Goal: Task Accomplishment & Management: Complete application form

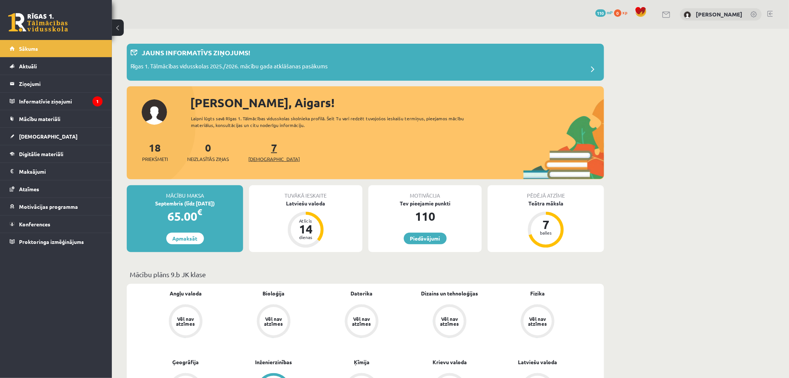
click at [262, 158] on span "[DEMOGRAPHIC_DATA]" at bounding box center [273, 158] width 51 height 7
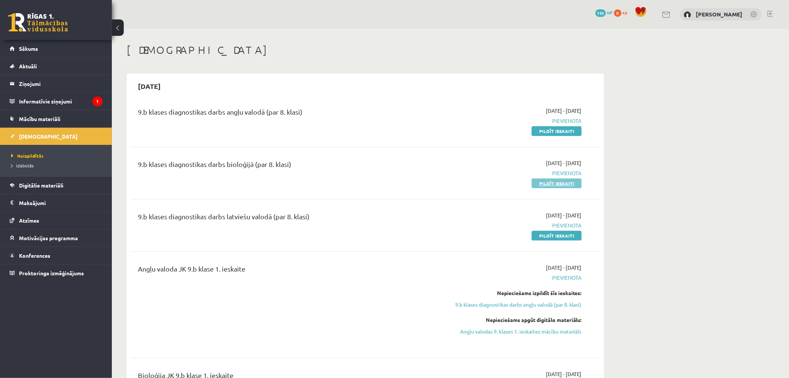
click at [557, 185] on link "Pildīt ieskaiti" at bounding box center [557, 183] width 50 height 10
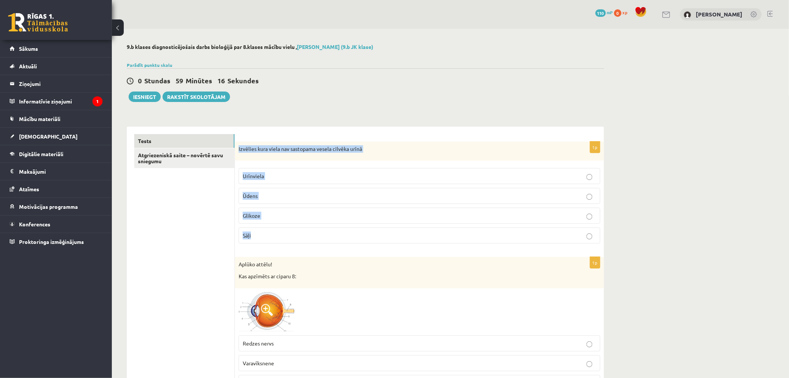
drag, startPoint x: 238, startPoint y: 151, endPoint x: 289, endPoint y: 231, distance: 95.4
click at [289, 231] on div "1p Izvēlies kura viela nav sastopama vesela cilvēka urīnā [GEOGRAPHIC_DATA] Ūde…" at bounding box center [419, 195] width 369 height 108
copy div "Izvēlies kura viela nav sastopama vesela cilvēka urīnā Urīnviela Ūdens Glikoze …"
click at [286, 216] on p "Glikoze" at bounding box center [420, 216] width 354 height 8
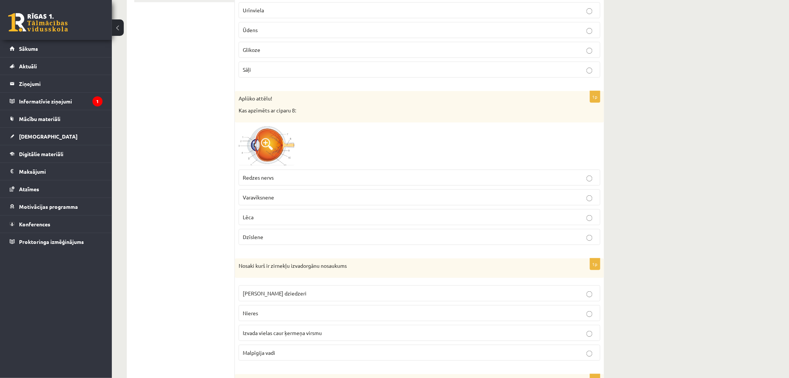
click at [269, 149] on span at bounding box center [267, 144] width 12 height 12
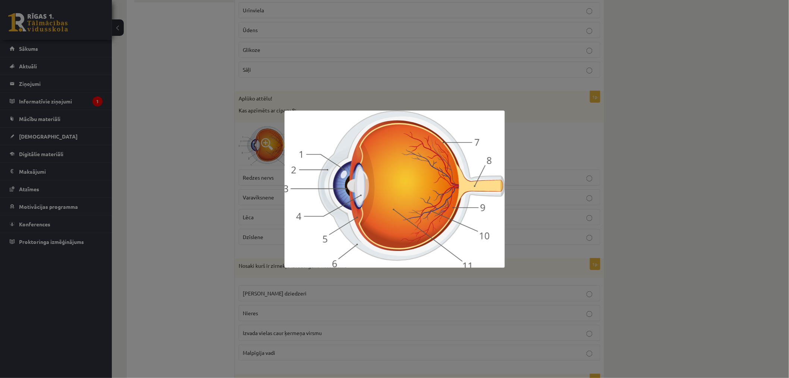
click at [208, 191] on div at bounding box center [394, 189] width 789 height 378
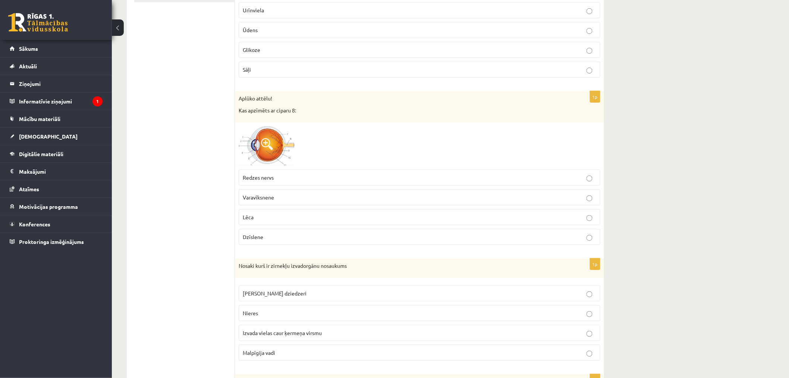
click at [269, 180] on span "Redzes nervs" at bounding box center [258, 177] width 31 height 7
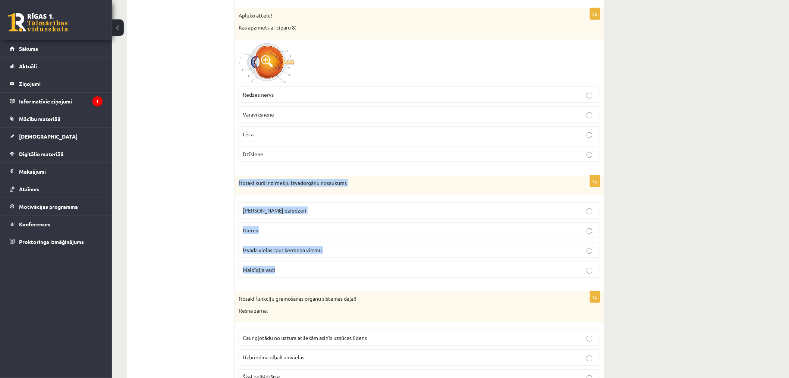
drag, startPoint x: 238, startPoint y: 183, endPoint x: 314, endPoint y: 267, distance: 113.5
click at [314, 267] on div "1p Nosaki kurš ir zirnekļu izvadorgānu nosaukums Zaļie dziedzeri Nieres Izvada …" at bounding box center [419, 229] width 369 height 108
copy div "Nosaki kurš ir zirnekļu izvadorgānu nosaukums Zaļie dziedzeri Nieres Izvada vie…"
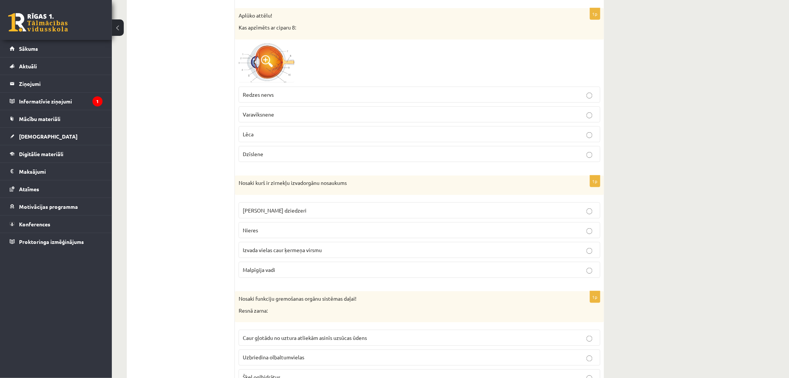
drag, startPoint x: 247, startPoint y: 184, endPoint x: 259, endPoint y: 184, distance: 11.9
click at [259, 184] on p "Nosaki kurš ir zirnekļu izvadorgānu nosaukums" at bounding box center [401, 182] width 325 height 7
drag, startPoint x: 300, startPoint y: 190, endPoint x: 315, endPoint y: 190, distance: 14.6
click at [301, 191] on div "Nosaki kurš ir zirnekļu izvadorgānu nosaukums" at bounding box center [419, 184] width 369 height 19
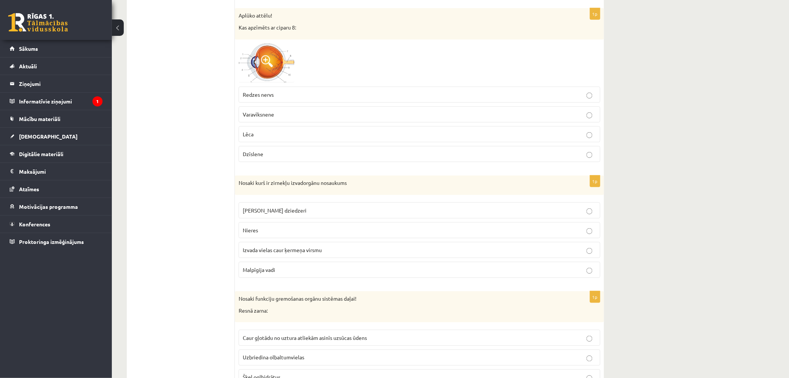
click at [256, 273] on span "Malpīgija vadi" at bounding box center [259, 269] width 32 height 7
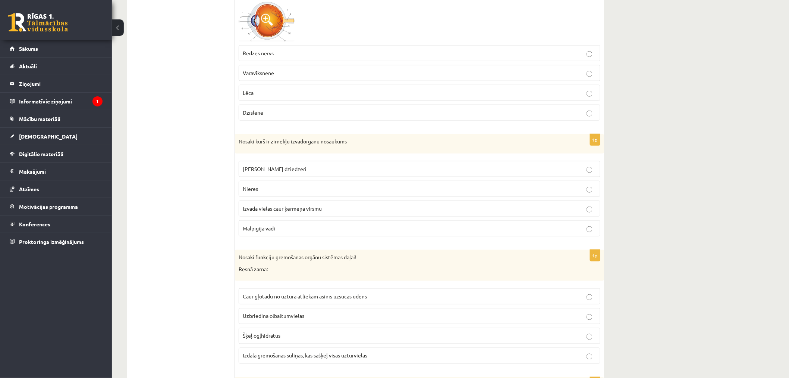
scroll to position [331, 0]
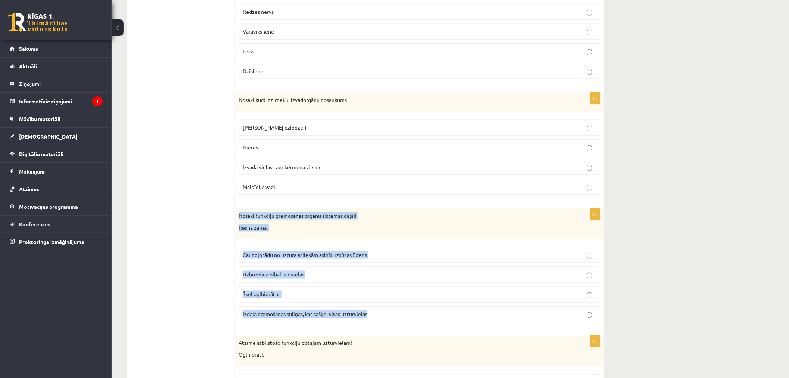
drag, startPoint x: 238, startPoint y: 218, endPoint x: 387, endPoint y: 314, distance: 177.4
click at [390, 314] on div "1p Nosaki funkciju gremošanas orgānu sistēmas daļai! Resnā zarna: Caur gļotādu …" at bounding box center [419, 268] width 369 height 120
copy div "Nosaki funkciju gremošanas orgānu sistēmas daļai! Resnā zarna: Caur gļotādu no …"
click at [285, 238] on div "Nosaki funkciju gremošanas orgānu sistēmas daļai! Resnā zarna:" at bounding box center [419, 223] width 369 height 31
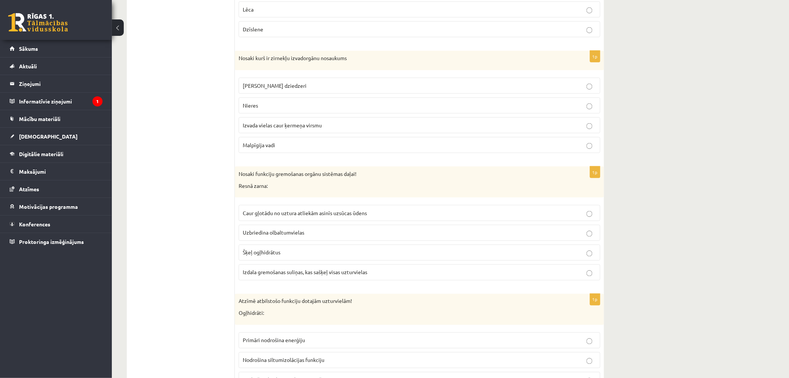
scroll to position [456, 0]
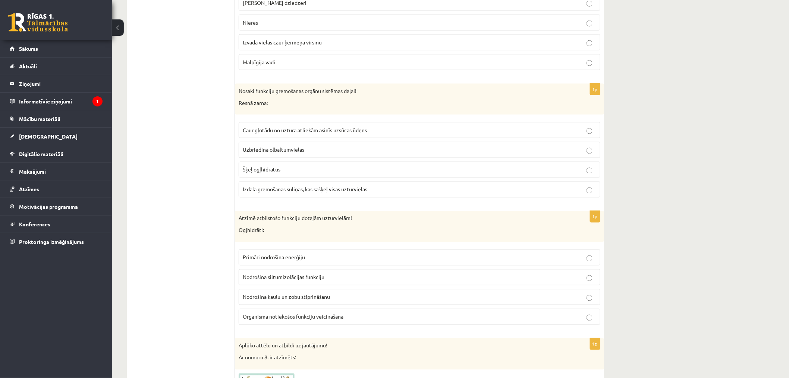
click at [286, 134] on p "Caur gļotādu no uztura atliekām asinīs uzsūcas ūdens" at bounding box center [420, 130] width 354 height 8
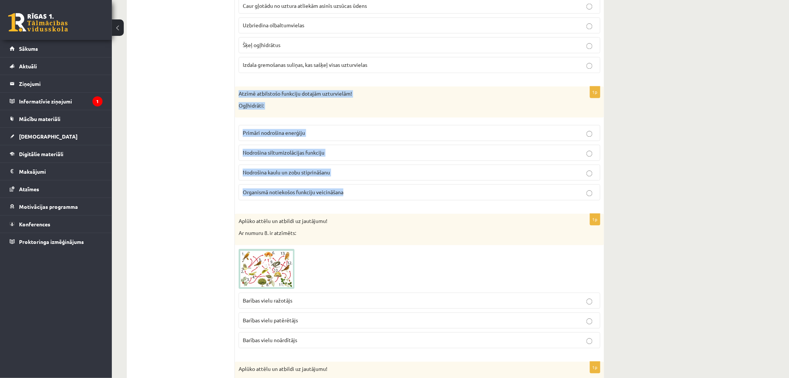
drag, startPoint x: 237, startPoint y: 95, endPoint x: 356, endPoint y: 195, distance: 155.5
click at [356, 195] on div "1p Atzīmē atbilstošo funkciju dotajām uzturvielām! Ogļhidrāti: Primāri nodrošin…" at bounding box center [419, 147] width 369 height 120
copy div "Atzīmē atbilstošo funkciju dotajām uzturvielām! Ogļhidrāti: Primāri nodrošina e…"
click at [350, 144] on fieldset "Primāri nodrošina enerģiju Nodrošina siltumizolācijas funkciju Nodrošina kaulu …" at bounding box center [420, 161] width 362 height 81
drag, startPoint x: 296, startPoint y: 97, endPoint x: 314, endPoint y: 116, distance: 25.9
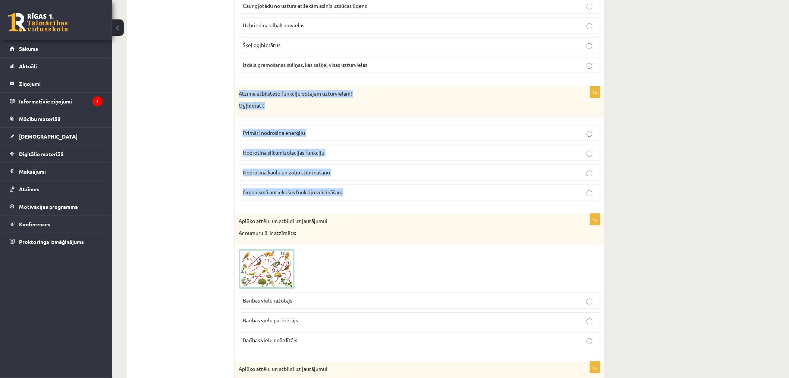
click at [296, 98] on p "Atzīmē atbilstošo funkciju dotajām uzturvielām!" at bounding box center [401, 93] width 325 height 7
click at [318, 116] on div "Atzīmē atbilstošo funkciju dotajām uzturvielām! Ogļhidrāti:" at bounding box center [419, 102] width 369 height 31
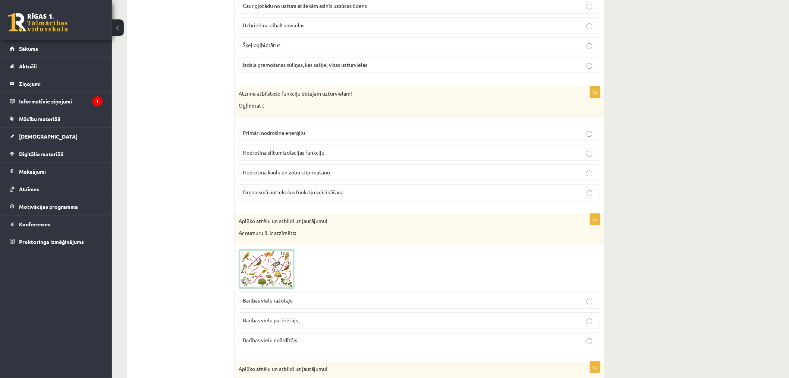
click at [267, 131] on span "Primāri nodrošina enerģiju" at bounding box center [274, 132] width 62 height 7
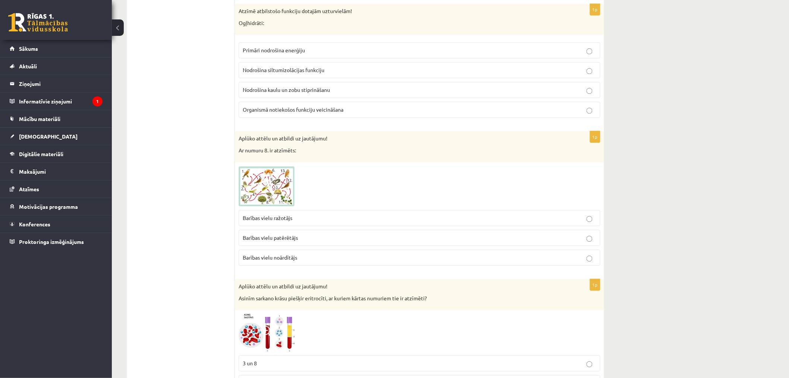
scroll to position [746, 0]
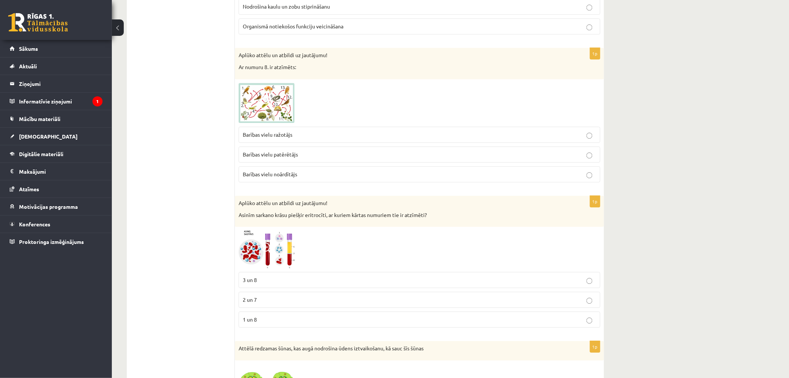
click at [264, 92] on img at bounding box center [267, 103] width 56 height 40
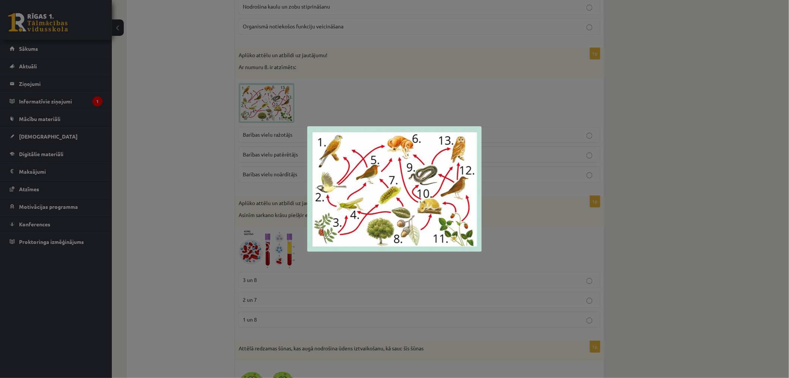
click at [259, 185] on div at bounding box center [394, 189] width 789 height 378
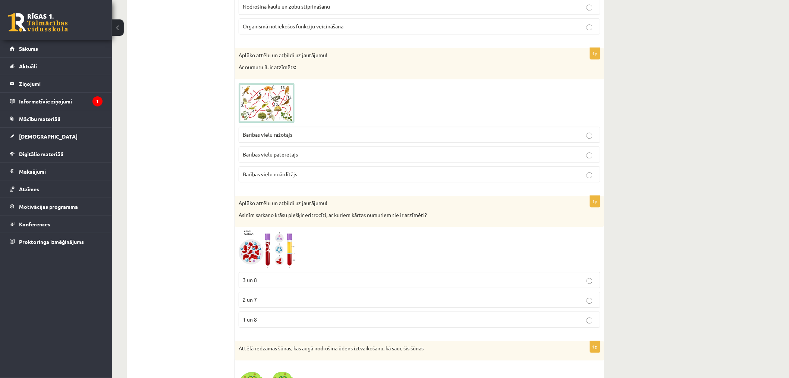
click at [273, 109] on img at bounding box center [267, 103] width 56 height 40
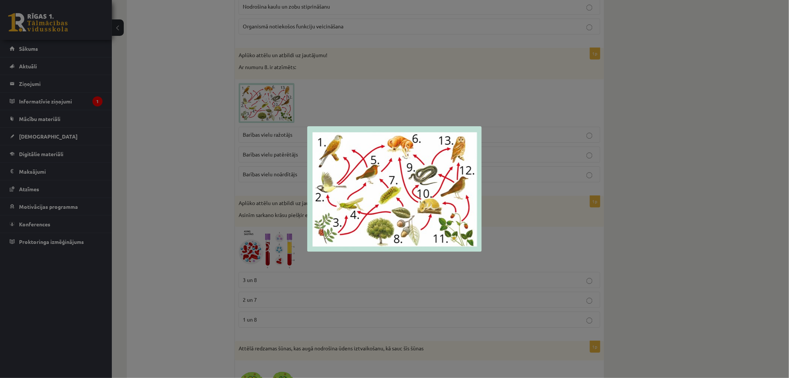
click at [275, 159] on div at bounding box center [394, 189] width 789 height 378
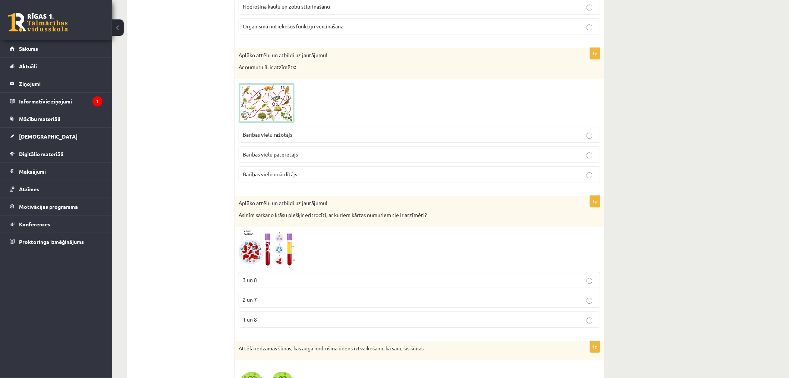
click at [297, 143] on label "Barības vielu ražotājs" at bounding box center [420, 134] width 362 height 16
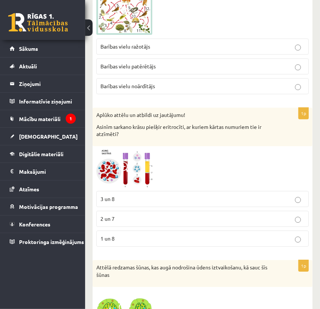
scroll to position [896, 0]
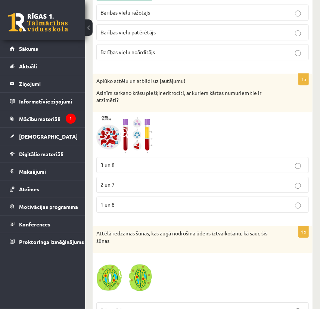
click at [116, 133] on img at bounding box center [124, 135] width 56 height 38
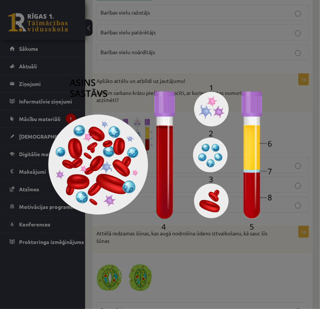
click at [199, 244] on div at bounding box center [160, 154] width 320 height 309
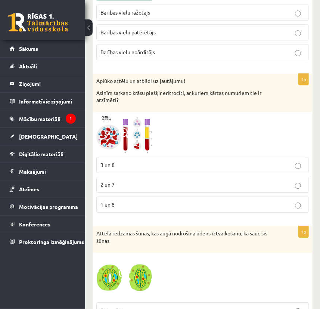
click at [148, 184] on p "2 un 7" at bounding box center [202, 185] width 204 height 8
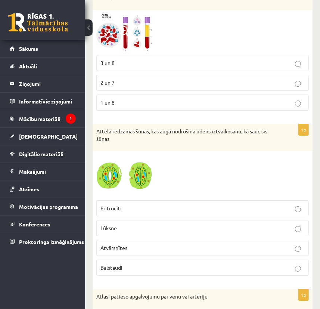
scroll to position [1066, 0]
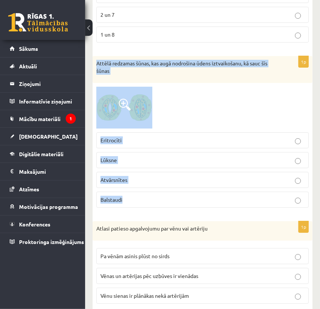
drag, startPoint x: 97, startPoint y: 62, endPoint x: 194, endPoint y: 190, distance: 160.3
click at [194, 190] on div "1p Attēlā redzamas šūnas, kas augā nodrošina ūdens iztvaikošanu, kā sauc šīs šū…" at bounding box center [203, 134] width 220 height 157
copy div "Attēlā redzamas šūnas, kas augā nodrošina ūdens iztvaikošanu, kā sauc šīs šūnas…"
click at [144, 159] on p "Lūksne" at bounding box center [202, 160] width 204 height 8
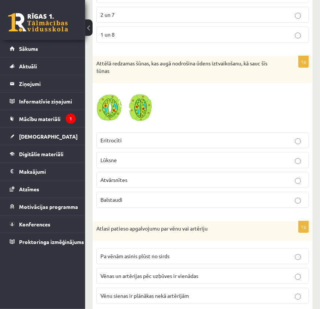
click at [145, 139] on p "Eritrocīti" at bounding box center [202, 140] width 204 height 8
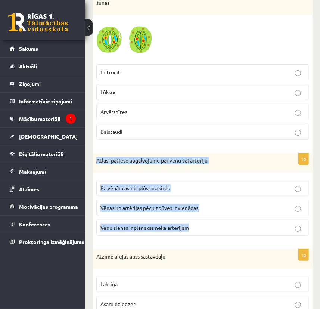
drag, startPoint x: 95, startPoint y: 160, endPoint x: 213, endPoint y: 220, distance: 132.6
click at [213, 220] on div "1p Atlasi patieso apgalvojumu par vēnu vai artēriju Pa vēnām asinis plūst no si…" at bounding box center [203, 197] width 220 height 88
copy div "Atlasi patieso apgalvojumu par vēnu vai artēriju Pa vēnām asinis plūst no sirds…"
click at [211, 184] on p "Pa vēnām asinis plūst no sirds" at bounding box center [202, 188] width 204 height 8
click at [239, 205] on p "Vēnas un artērijas pēc uzbūves ir vienādas" at bounding box center [202, 208] width 204 height 8
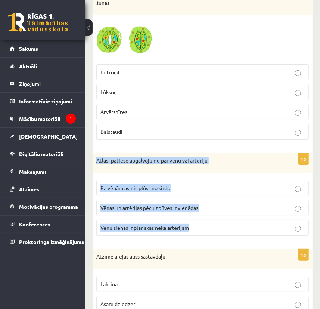
click at [238, 181] on label "Pa vēnām asinis plūst no sirds" at bounding box center [202, 188] width 212 height 16
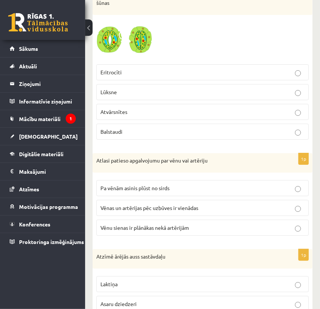
click at [157, 194] on fieldset "Pa vēnām asinis plūst no sirds Vēnas un artērijas pēc uzbūves ir vienādas Vēnu …" at bounding box center [202, 207] width 212 height 62
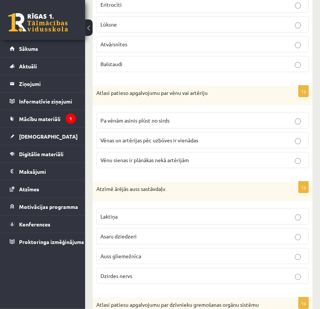
scroll to position [1236, 0]
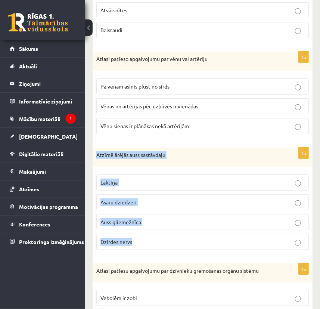
drag, startPoint x: 95, startPoint y: 154, endPoint x: 155, endPoint y: 234, distance: 99.2
click at [155, 234] on div "1p Atzīmē ārējās auss sastāvdaļu Laktiņa Asaru dziedzeri Auss gliemežnīca Dzird…" at bounding box center [203, 201] width 220 height 108
copy div "Atzīmē ārējās auss sastāvdaļu Laktiņa Asaru dziedzeri Auss gliemežnīca Dzirdes …"
click at [242, 159] on div "Atzīmē ārējās auss sastāvdaļu" at bounding box center [203, 156] width 220 height 19
click at [246, 166] on div "1p Atzīmē ārējās auss sastāvdaļu Laktiņa Asaru dziedzeri Auss gliemežnīca Dzird…" at bounding box center [203, 201] width 220 height 108
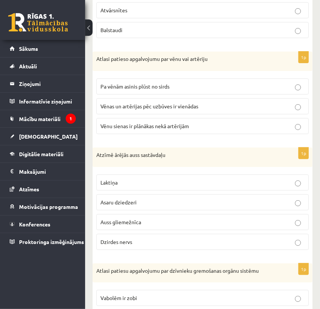
click at [132, 220] on span "Auss gliemežnīca" at bounding box center [120, 221] width 41 height 7
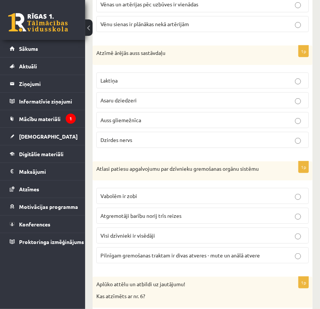
scroll to position [1371, 0]
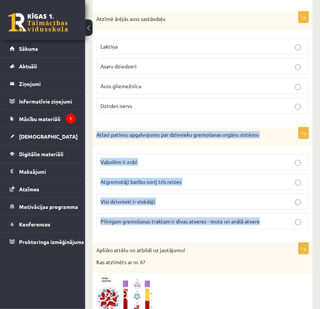
drag, startPoint x: 96, startPoint y: 134, endPoint x: 274, endPoint y: 214, distance: 194.8
click at [274, 214] on div "1p Atlasi patiesu apgalvojumu par dzīvnieku gremošanas orgānu sistēmu Vabolēm i…" at bounding box center [203, 181] width 220 height 108
copy div "Atlasi patiesu apgalvojumu par dzīvnieku gremošanas orgānu sistēmu Vabolēm ir z…"
click at [246, 162] on p "Vabolēm ir zobi" at bounding box center [202, 162] width 204 height 8
click at [229, 154] on label "Vabolēm ir zobi" at bounding box center [202, 162] width 212 height 16
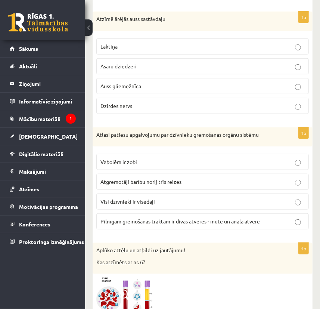
click at [144, 182] on label "Atgremotāji barību norij trīs reizes" at bounding box center [202, 181] width 212 height 16
click at [151, 222] on label "Pilnīgam gremošanas traktam ir divas atveres - mute un anālā atvere" at bounding box center [202, 221] width 212 height 16
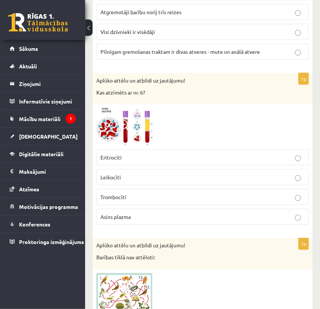
click at [145, 128] on img at bounding box center [124, 127] width 56 height 38
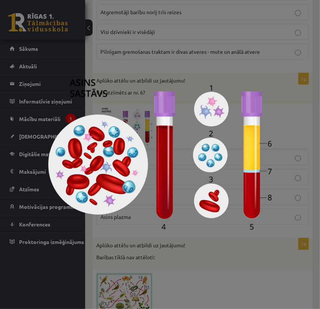
click at [229, 171] on img at bounding box center [160, 154] width 224 height 150
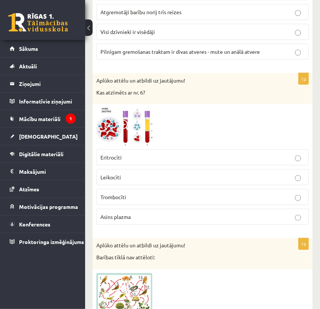
click at [143, 213] on p "Asins plazma" at bounding box center [202, 217] width 204 height 8
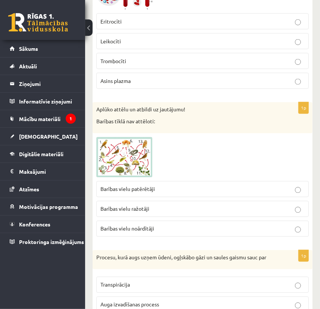
click at [129, 207] on span "Barības vielu ražotāji" at bounding box center [124, 208] width 49 height 7
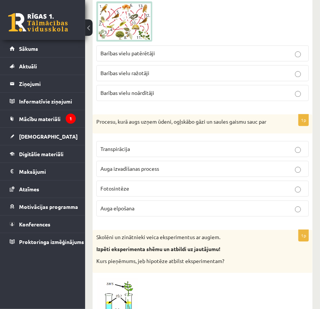
click at [138, 56] on label "Barības vielu patērētāji" at bounding box center [202, 53] width 212 height 16
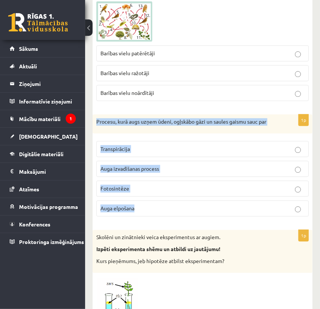
drag, startPoint x: 96, startPoint y: 119, endPoint x: 148, endPoint y: 201, distance: 96.8
click at [148, 201] on div "1p Procesu, kurā augs uzņem ūdeni, ogļskābo gāzi un saules gaismu sauc par Tran…" at bounding box center [203, 168] width 220 height 108
copy div "Procesu, kurā augs uzņem ūdeni, ogļskābo gāzi un saules gaismu sauc par Transpi…"
click at [238, 141] on label "Transpirācija" at bounding box center [202, 149] width 212 height 16
click at [150, 132] on div "1p Procesu, kurā augs uzņem ūdeni, ogļskābo gāzi un saules gaismu sauc par Tran…" at bounding box center [203, 168] width 220 height 108
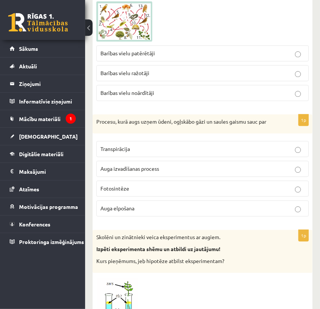
click at [144, 190] on label "Fotosintēze" at bounding box center [202, 188] width 212 height 16
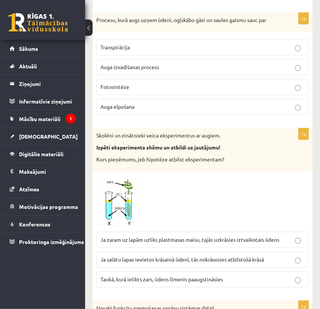
scroll to position [1948, 0]
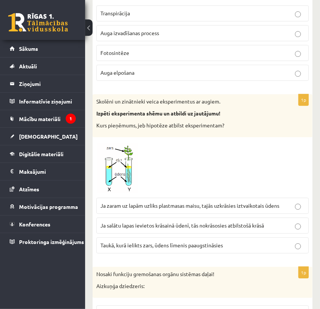
click at [213, 204] on span "Ja zaram uz lapām uzliks plastmasas maisu, tajās uzkrāsies iztvaikotais ūdens" at bounding box center [189, 205] width 179 height 7
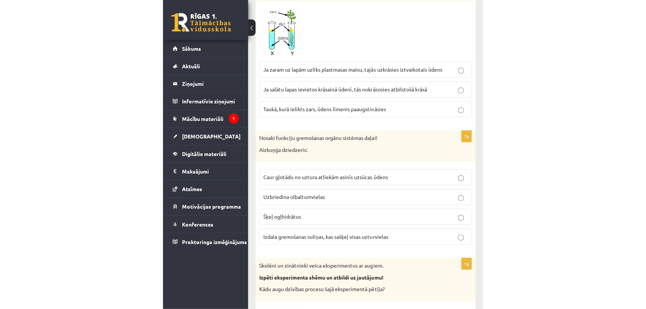
scroll to position [2117, 0]
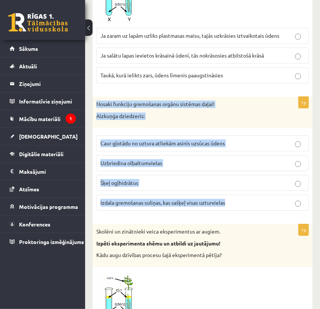
drag, startPoint x: 97, startPoint y: 103, endPoint x: 228, endPoint y: 202, distance: 163.8
click at [228, 202] on div "1p Nosaki funkciju gremošanas orgānu sistēmas daļai! Aizkuņģa dziedzeris: Caur …" at bounding box center [203, 157] width 220 height 120
copy div "Nosaki funkciju gremošanas orgānu sistēmas daļai! Aizkuņģa dziedzeris: Caur gļo…"
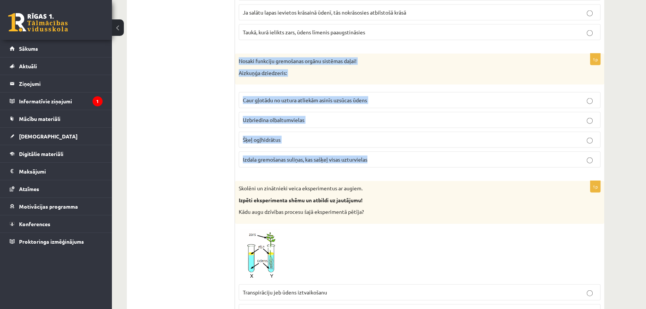
drag, startPoint x: 336, startPoint y: 75, endPoint x: 291, endPoint y: 72, distance: 45.6
click at [336, 75] on div "Nosaki funkciju gremošanas orgānu sistēmas daļai! Aizkuņģa dziedzeris:" at bounding box center [419, 69] width 369 height 31
click at [330, 83] on div "1p Nosaki funkciju gremošanas orgānu sistēmas daļai! Aizkuņģa dziedzeris: Caur …" at bounding box center [419, 114] width 369 height 120
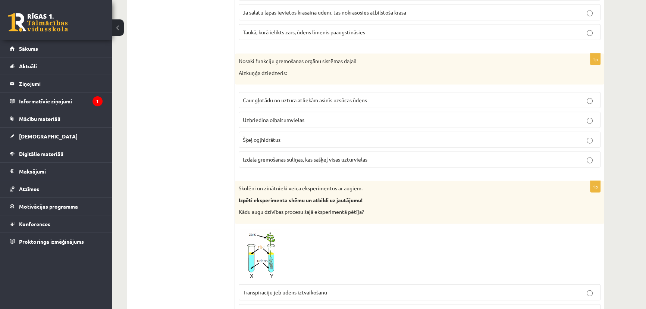
click at [259, 132] on label "Šķeļ ogļhidrātus" at bounding box center [420, 140] width 362 height 16
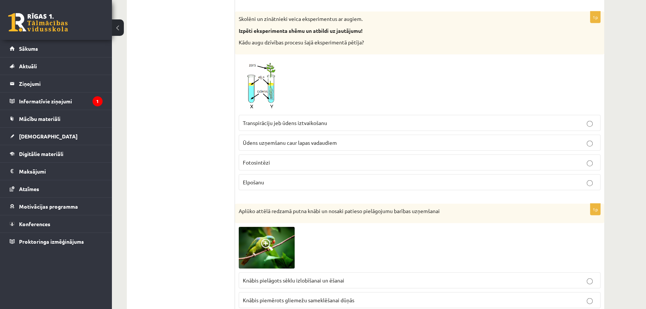
scroll to position [2253, 0]
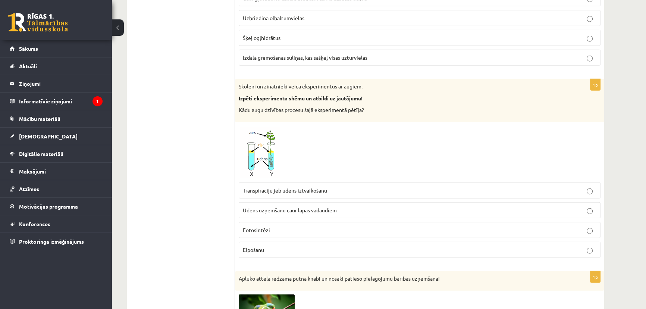
click at [299, 55] on span "Izdala gremošanas suliņas, kas sašķeļ visas uzturvielas" at bounding box center [305, 57] width 125 height 7
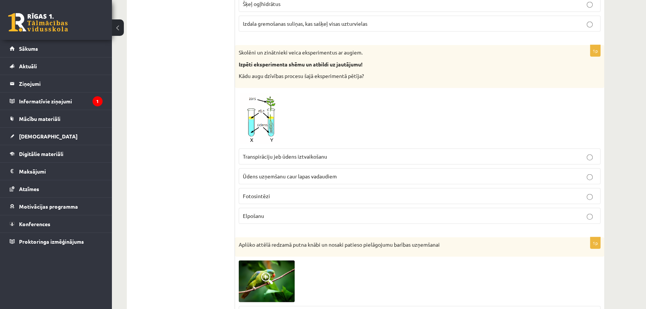
click at [305, 173] on span "Ūdens uzņemšanu caur lapas vadaudiem" at bounding box center [290, 176] width 94 height 7
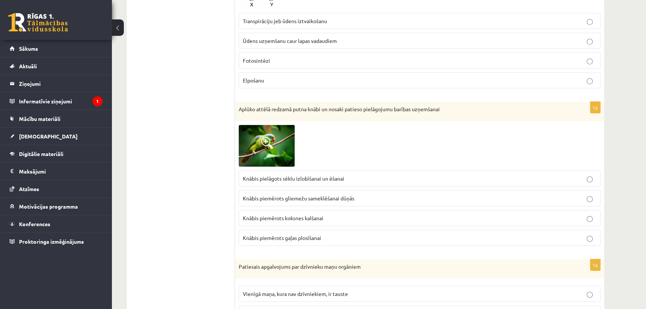
scroll to position [2423, 0]
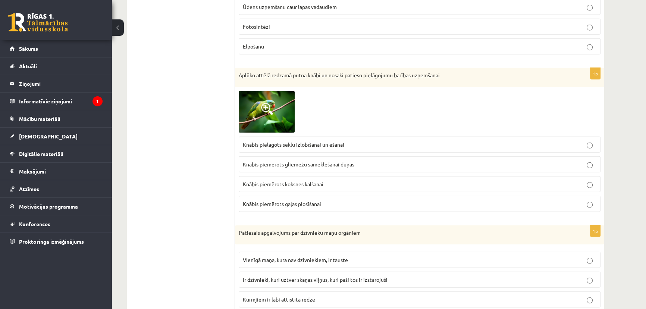
click at [278, 144] on p "Knābis pielāgots sēklu izlobīšanai un ēšanai" at bounding box center [420, 145] width 354 height 8
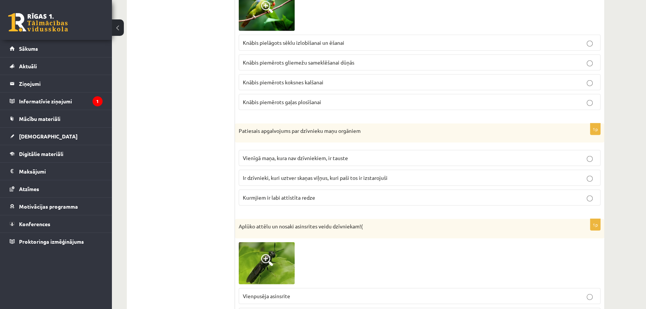
scroll to position [2558, 0]
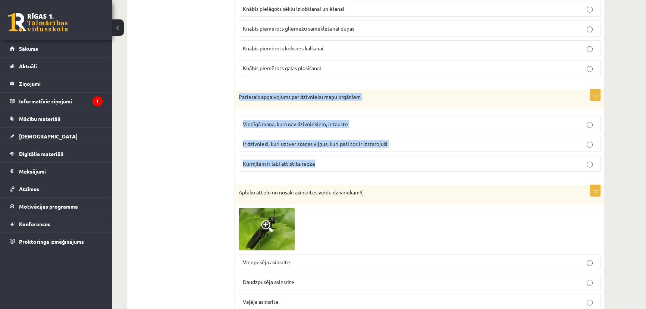
drag, startPoint x: 238, startPoint y: 93, endPoint x: 378, endPoint y: 157, distance: 153.7
click at [378, 157] on div "1p Patiesais apgalvojums par dzīvnieku maņu orgāniem Vienīgā maņa, kura nav dzī…" at bounding box center [419, 134] width 369 height 88
click at [351, 160] on p "Kurmjiem ir labi attīstīta redze" at bounding box center [420, 164] width 354 height 8
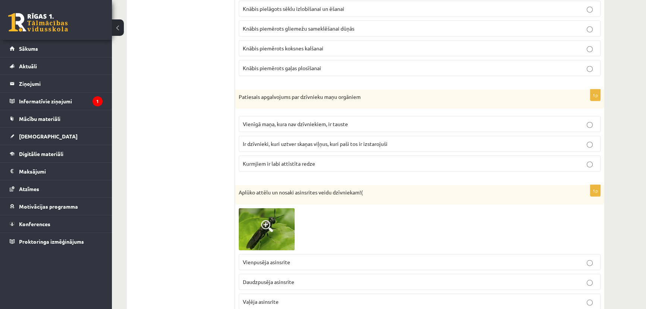
click at [269, 122] on span "Vienīgā maņa, kura nav dzīvniekiem, ir tauste" at bounding box center [295, 123] width 105 height 7
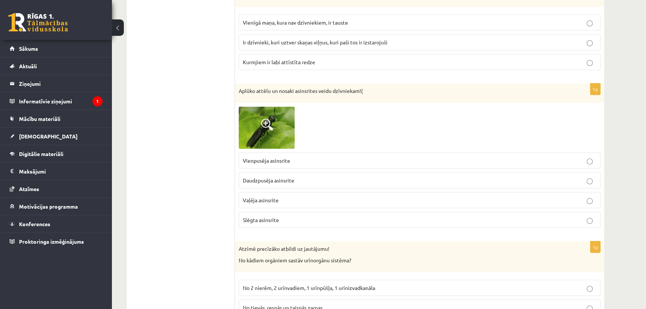
scroll to position [2694, 0]
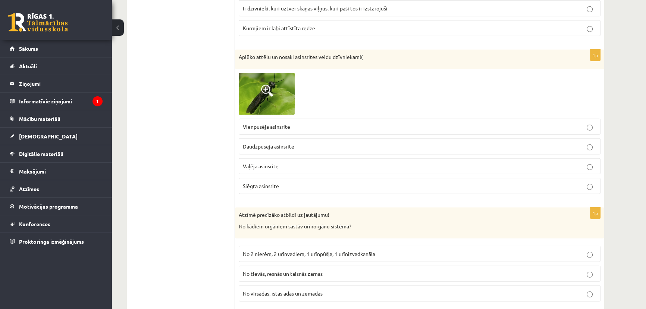
click at [267, 91] on span at bounding box center [267, 91] width 12 height 12
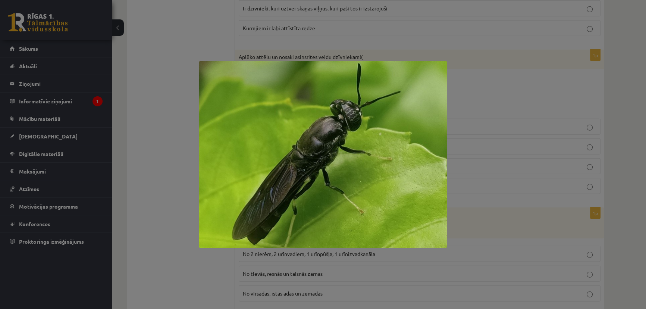
click at [253, 283] on div at bounding box center [323, 154] width 646 height 309
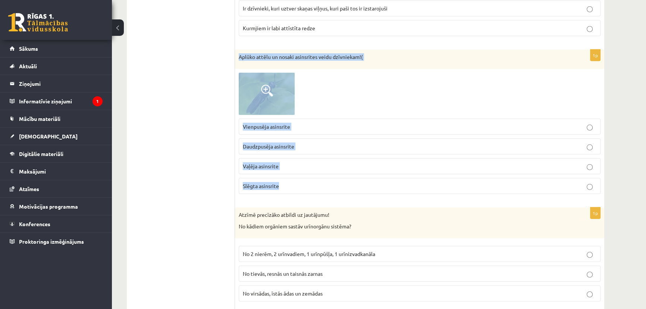
drag, startPoint x: 239, startPoint y: 54, endPoint x: 300, endPoint y: 177, distance: 137.8
click at [300, 177] on div "1p Aplūko attēlu un nosaki asinsrites veidu dzīvniekam!( Vienpusēja asinsrite D…" at bounding box center [419, 125] width 369 height 150
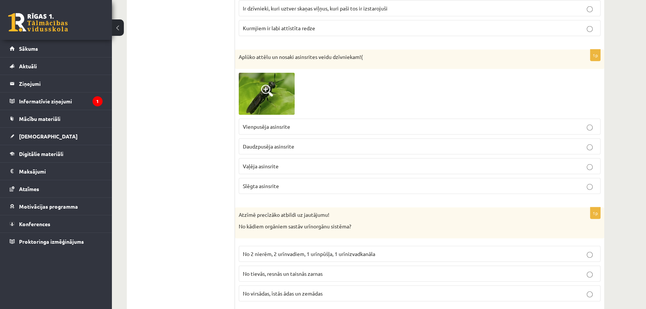
click at [264, 165] on label "Vaļēja asinsrite" at bounding box center [420, 166] width 362 height 16
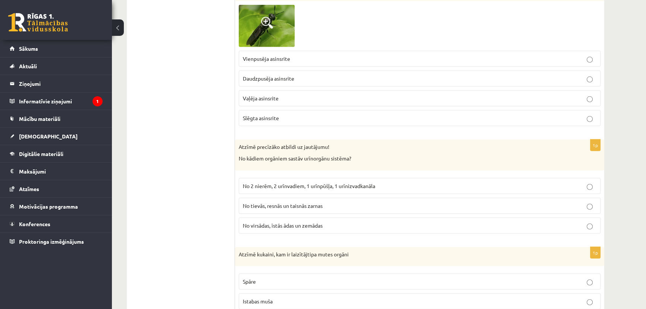
scroll to position [2796, 0]
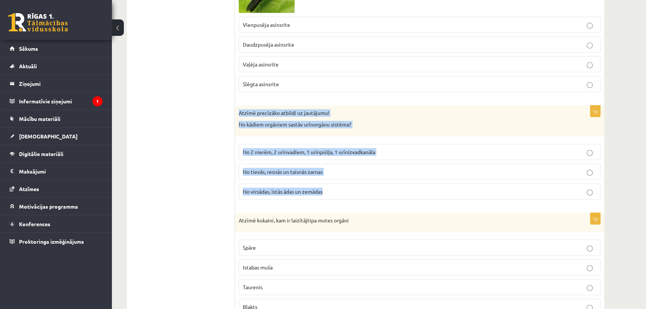
drag, startPoint x: 240, startPoint y: 108, endPoint x: 337, endPoint y: 185, distance: 123.7
click at [338, 185] on div "1p Atzīmē precīzāko atbildi uz jautājumu! No kādiem orgāniem sastāv urīnorgānu …" at bounding box center [419, 156] width 369 height 100
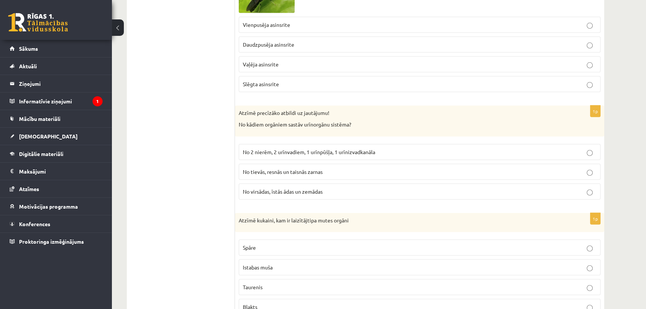
drag, startPoint x: 269, startPoint y: 122, endPoint x: 288, endPoint y: 123, distance: 19.0
click at [288, 123] on p "No kādiem orgāniem sastāv urīnorgānu sistēma?" at bounding box center [401, 124] width 325 height 7
click at [302, 129] on div "Atzīmē precīzāko atbildi uz jautājumu! No kādiem orgāniem sastāv urīnorgānu sis…" at bounding box center [419, 121] width 369 height 31
click at [305, 148] on span "No 2 nierēm, 2 urīnvadiem, 1 urīnpūšļa, 1 urīnizvadkanāla" at bounding box center [309, 151] width 132 height 7
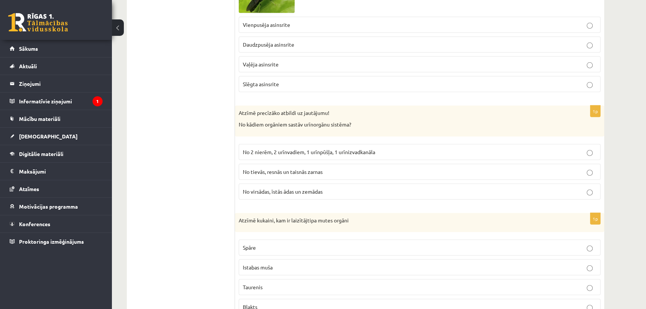
click at [305, 168] on span "No tievās, resnās un taisnās zarnas" at bounding box center [283, 171] width 80 height 7
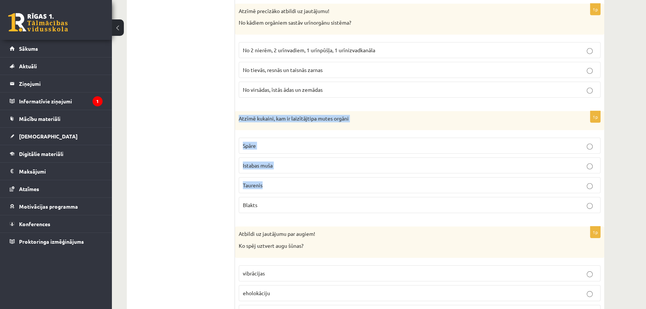
drag, startPoint x: 239, startPoint y: 115, endPoint x: 290, endPoint y: 184, distance: 86.4
click at [291, 183] on div "1p Atzīmē kukaini, kam ir laizītājtipa mutes orgāni Spāre Istabas muša Taurenis…" at bounding box center [419, 165] width 369 height 108
click at [289, 185] on label "Taurenis" at bounding box center [420, 185] width 362 height 16
click at [273, 181] on p "Taurenis" at bounding box center [420, 185] width 354 height 8
drag, startPoint x: 236, startPoint y: 114, endPoint x: 298, endPoint y: 197, distance: 103.9
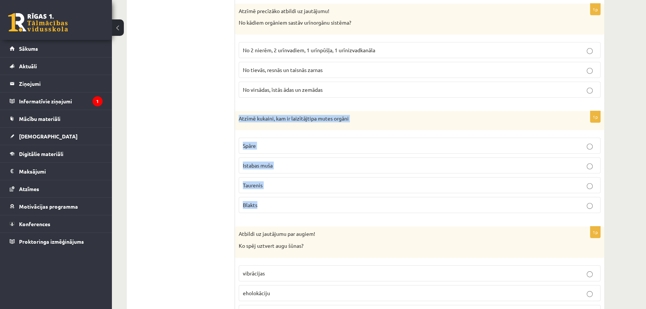
click at [298, 197] on div "1p Atzīmē kukaini, kam ir laizītājtipa mutes orgāni Spāre Istabas muša Taurenis…" at bounding box center [419, 165] width 369 height 108
click at [296, 177] on label "Taurenis" at bounding box center [420, 185] width 362 height 16
click at [265, 181] on p "Taurenis" at bounding box center [420, 185] width 354 height 8
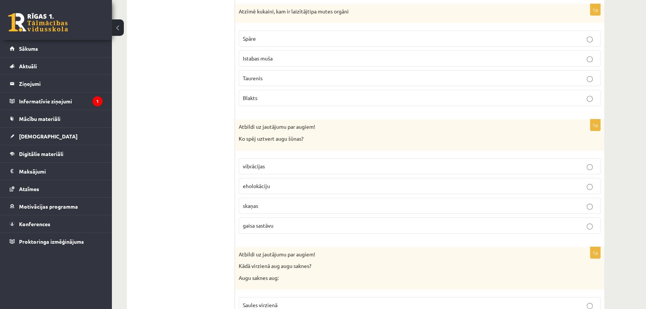
scroll to position [3038, 0]
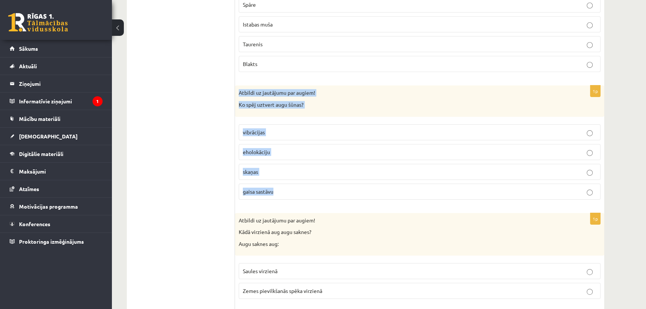
drag, startPoint x: 248, startPoint y: 93, endPoint x: 310, endPoint y: 182, distance: 108.0
click at [310, 183] on div "1p Atbildi uz jautājumu par augiem! Ko spēj uztvert augu šūnas? vibrācijas ehol…" at bounding box center [419, 145] width 369 height 120
click at [327, 113] on div "1p Atbildi uz jautājumu par augiem! Ko spēj uztvert augu šūnas? vibrācijas ehol…" at bounding box center [419, 145] width 369 height 120
click at [252, 111] on div "1p Atbildi uz jautājumu par augiem! Ko spēj uztvert augu šūnas? vibrācijas ehol…" at bounding box center [419, 145] width 369 height 120
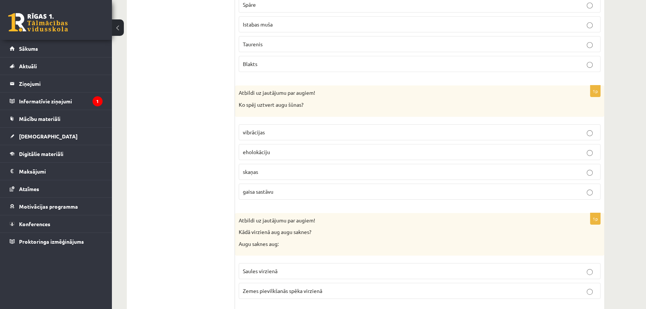
click at [273, 150] on p "eholokāciju" at bounding box center [420, 152] width 354 height 8
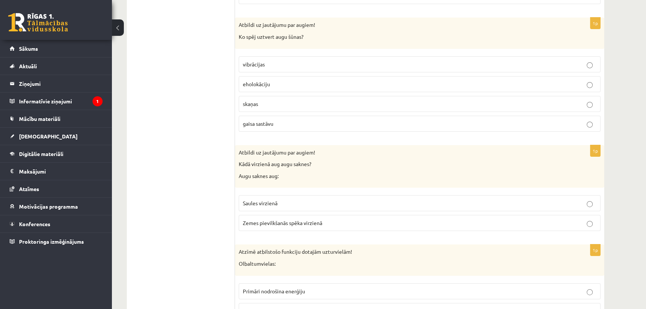
scroll to position [3140, 0]
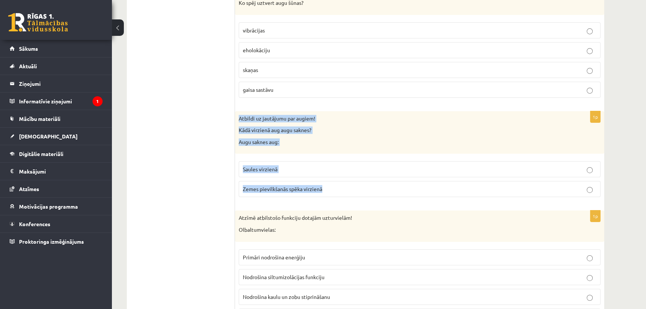
drag, startPoint x: 238, startPoint y: 114, endPoint x: 326, endPoint y: 184, distance: 112.6
click at [326, 184] on div "1p Atbildi uz jautājumu par augiem! Kādā virzienā aug augu saknes? Augu saknes …" at bounding box center [419, 157] width 369 height 92
click at [238, 137] on div "Atbildi uz jautājumu par augiem! Kādā virzienā aug augu saknes? Augu saknes aug:" at bounding box center [419, 132] width 369 height 43
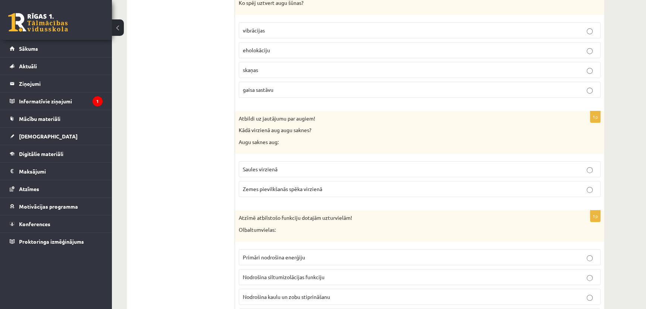
click at [277, 186] on p "Zemes pievilkšanās spēka virzienā" at bounding box center [420, 189] width 354 height 8
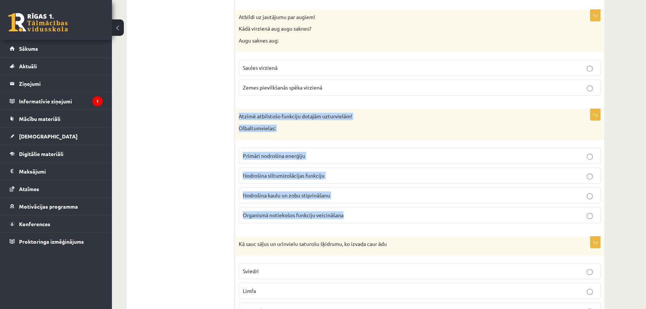
drag, startPoint x: 238, startPoint y: 111, endPoint x: 345, endPoint y: 211, distance: 146.5
click at [344, 212] on div "1p Atzīmē atbilstošo funkciju dotajām uzturvielām! Olbaltumvielas: Primāri nodr…" at bounding box center [419, 169] width 369 height 120
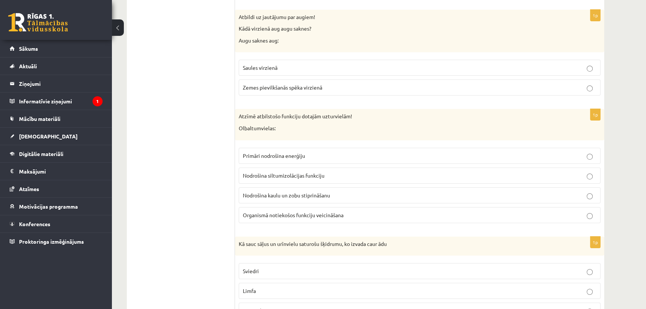
click at [295, 212] on span "Organismā notiekošos funkciju veicināšana" at bounding box center [293, 215] width 101 height 7
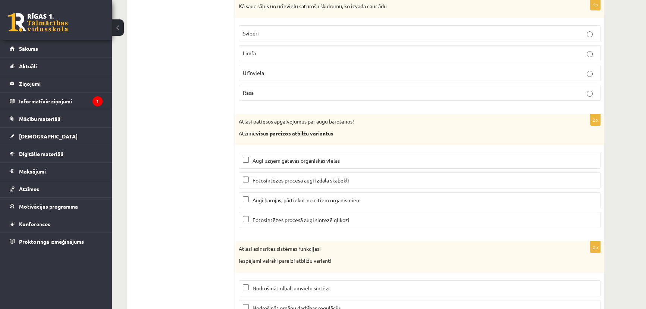
scroll to position [3445, 0]
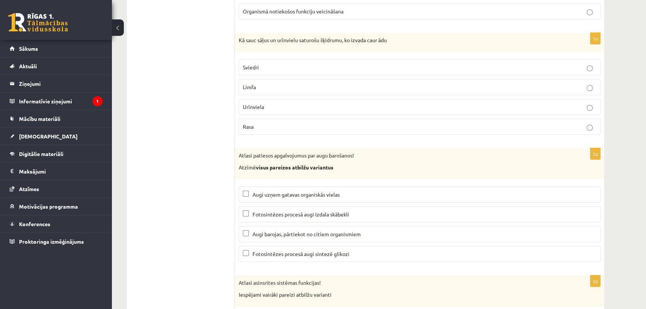
click at [271, 64] on p "Sviedri" at bounding box center [420, 67] width 354 height 8
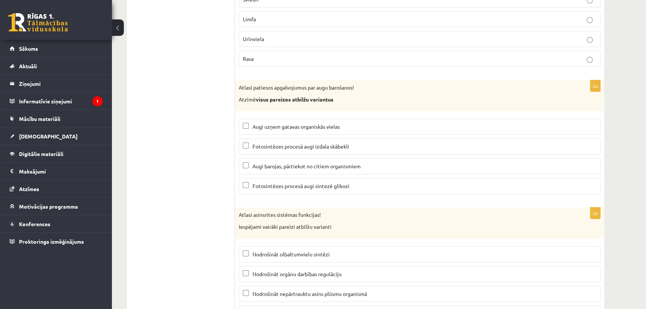
click at [316, 123] on p "Augi uzņem gatavas organiskās vielas" at bounding box center [420, 127] width 354 height 8
click at [326, 143] on span "Fotosintēzes procesā augi izdala skābekli" at bounding box center [301, 146] width 97 height 7
click at [278, 144] on label "Fotosintēzes procesā augi izdala skābekli" at bounding box center [420, 146] width 362 height 16
click at [284, 124] on p "Augi uzņem gatavas organiskās vielas" at bounding box center [420, 127] width 354 height 8
click at [292, 123] on span "Augi uzņem gatavas organiskās vielas" at bounding box center [296, 126] width 87 height 7
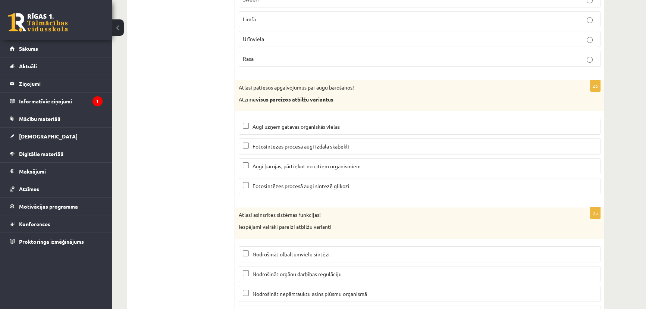
click at [287, 182] on span "Fotosintēzes procesā augi sintezē glikozi" at bounding box center [301, 185] width 97 height 7
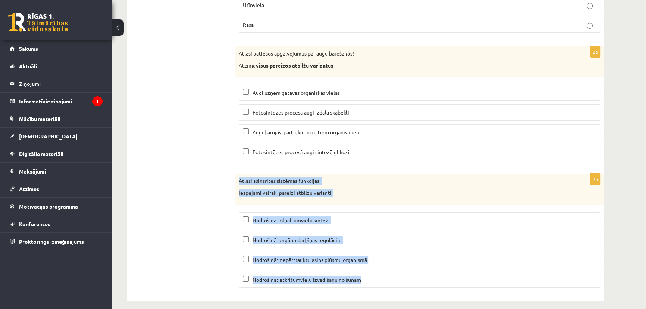
drag, startPoint x: 254, startPoint y: 188, endPoint x: 372, endPoint y: 274, distance: 145.8
click at [372, 274] on div "2p Atlasi asinsrites sistēmas funkcijas! Iespējami vairāki pareizi atbilžu vari…" at bounding box center [419, 233] width 369 height 120
click at [257, 200] on div "2p Atlasi asinsrites sistēmas funkcijas! Iespējami vairāki pareizi atbilžu vari…" at bounding box center [419, 233] width 369 height 120
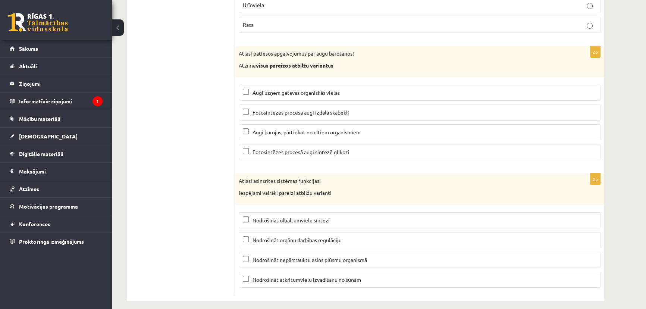
click at [276, 256] on p "Nodrošināt nepārtrauktu asins plūsmu organismā" at bounding box center [420, 260] width 354 height 8
click at [309, 276] on span "Nodrošināt atkritumvielu izvadīšanu no šūnām" at bounding box center [307, 279] width 109 height 7
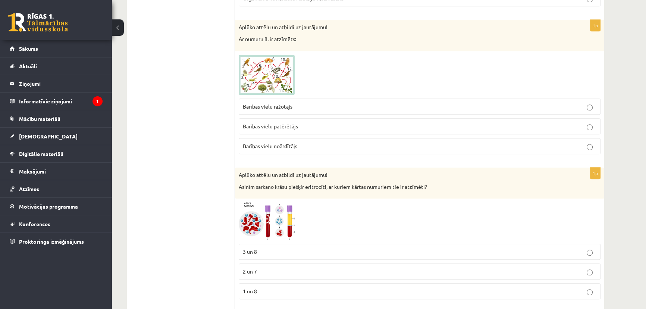
scroll to position [0, 0]
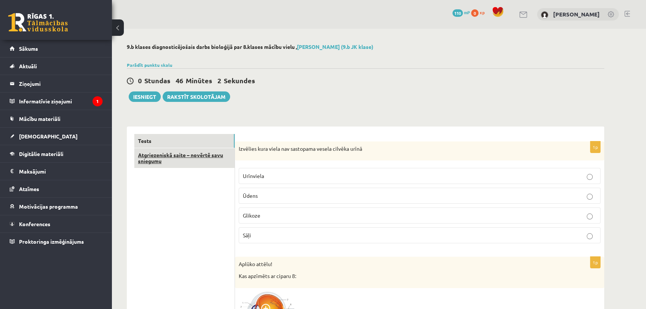
click at [201, 161] on link "Atgriezeniskā saite – novērtē savu sniegumu" at bounding box center [184, 158] width 100 height 20
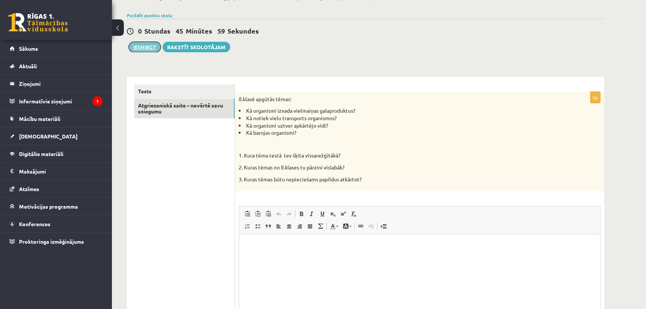
click at [138, 48] on button "Iesniegt" at bounding box center [145, 47] width 32 height 10
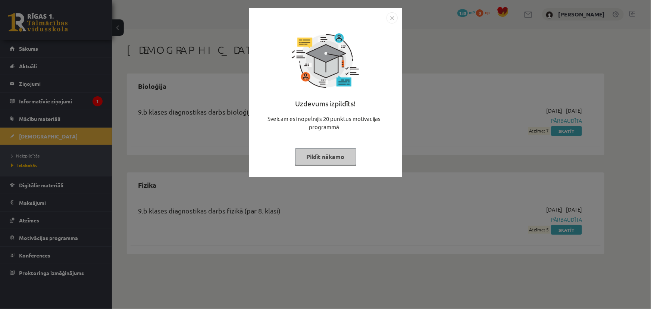
click at [392, 21] on img "Close" at bounding box center [391, 17] width 11 height 11
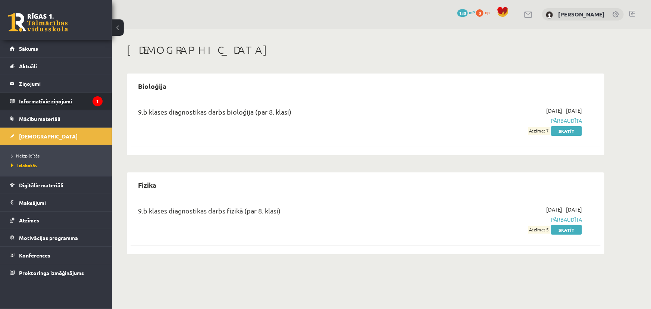
click at [60, 101] on legend "Informatīvie ziņojumi 1" at bounding box center [61, 101] width 84 height 17
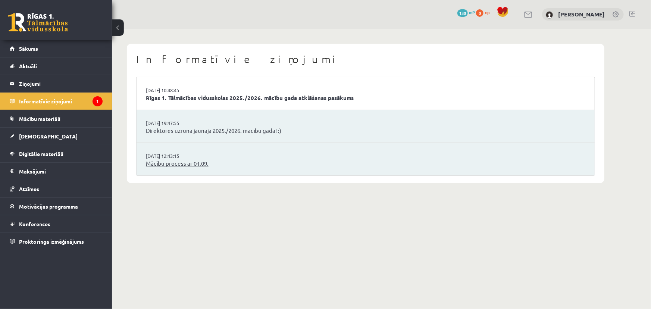
click at [182, 167] on link "Mācību process ar 01.09." at bounding box center [365, 163] width 439 height 9
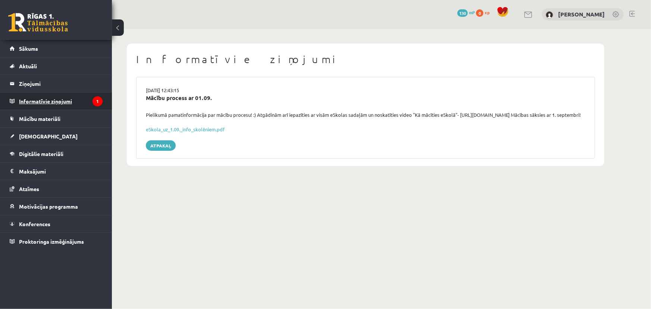
click at [81, 99] on legend "Informatīvie ziņojumi 1" at bounding box center [61, 101] width 84 height 17
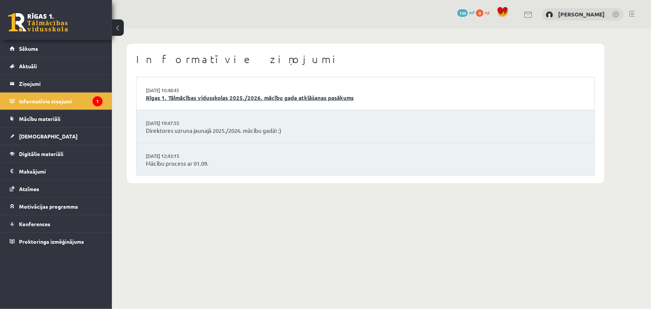
click at [201, 100] on link "Rīgas 1. Tālmācības vidusskolas 2025./2026. mācību gada atklāšanas pasākums" at bounding box center [365, 98] width 439 height 9
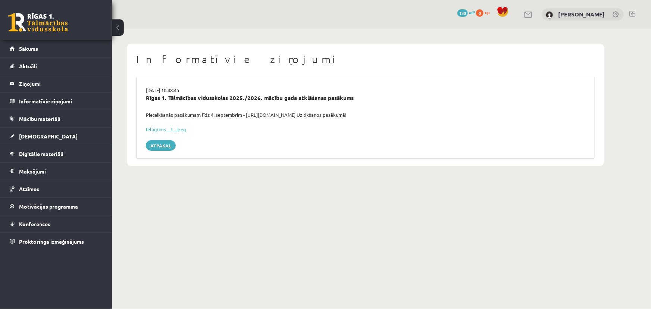
click at [172, 132] on div "Ielūgums__1_.jpeg" at bounding box center [365, 129] width 439 height 7
click at [172, 131] on link "Ielūgums__1_.jpeg" at bounding box center [166, 129] width 40 height 6
